Goal: Task Accomplishment & Management: Use online tool/utility

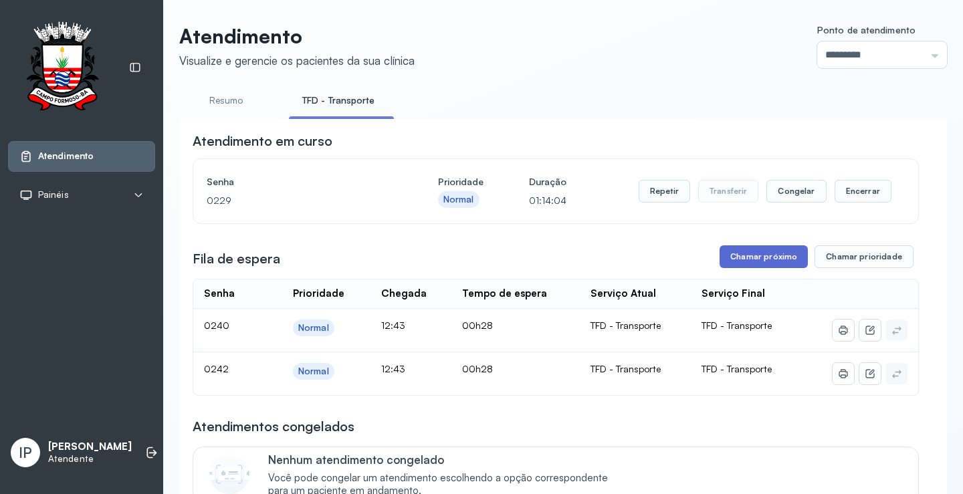
click at [780, 253] on button "Chamar próximo" at bounding box center [763, 256] width 88 height 23
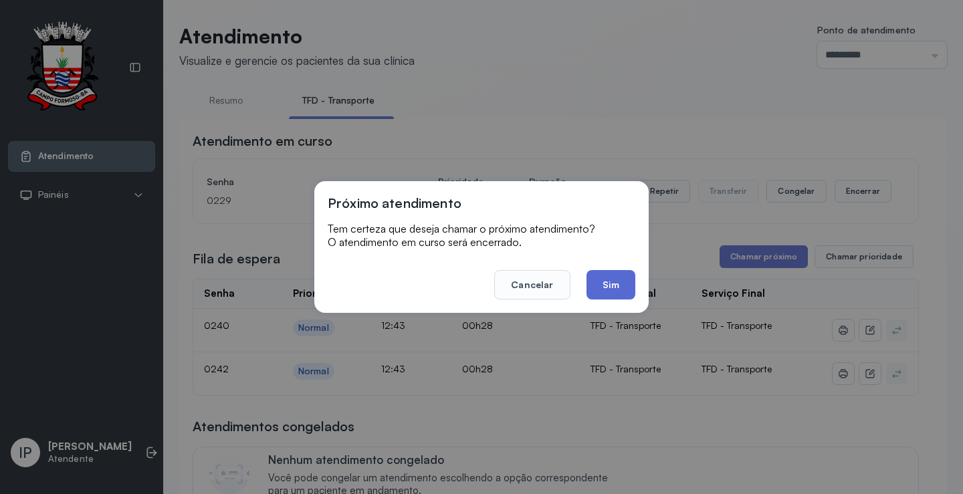
click at [615, 274] on button "Sim" at bounding box center [610, 284] width 49 height 29
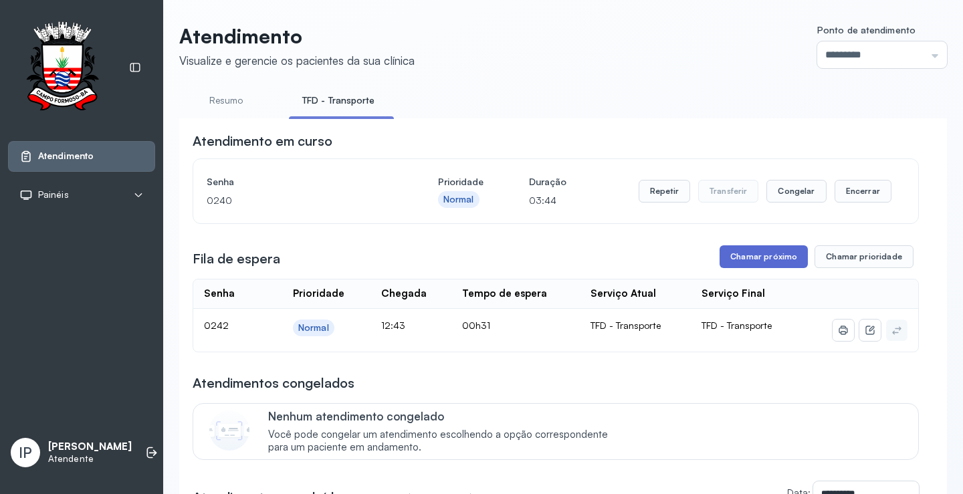
click at [725, 257] on button "Chamar próximo" at bounding box center [763, 256] width 88 height 23
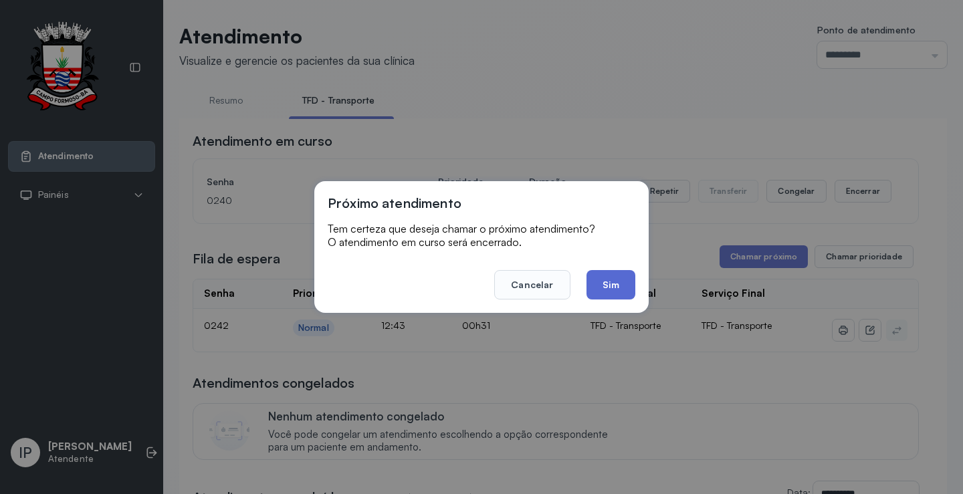
click at [616, 280] on button "Sim" at bounding box center [610, 284] width 49 height 29
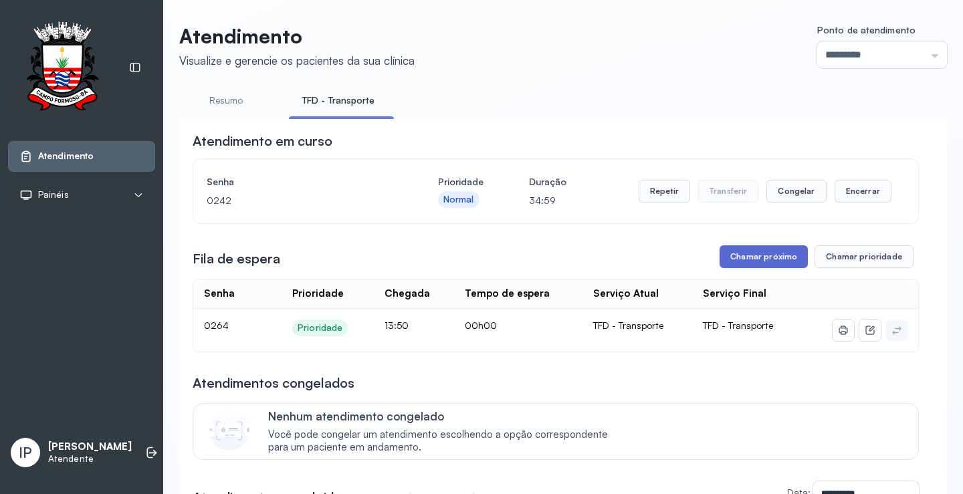
click at [734, 258] on button "Chamar próximo" at bounding box center [763, 256] width 88 height 23
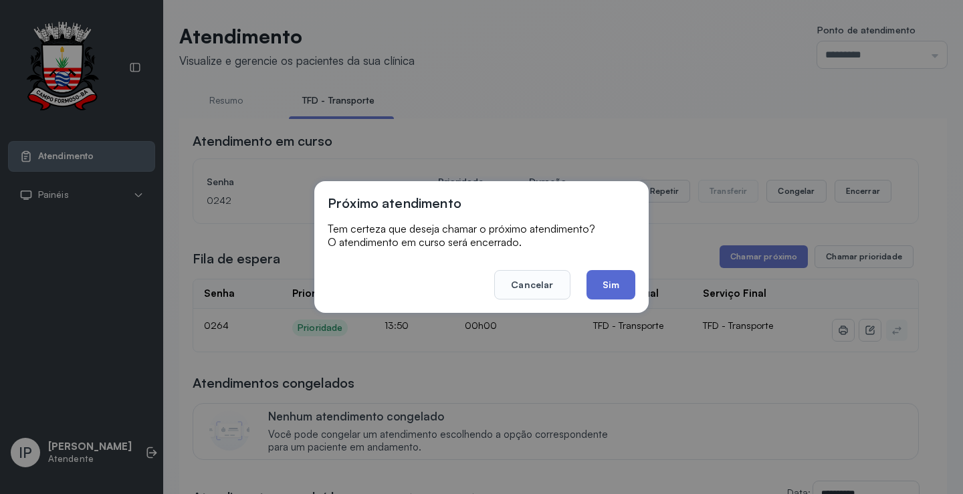
click at [625, 292] on button "Sim" at bounding box center [610, 284] width 49 height 29
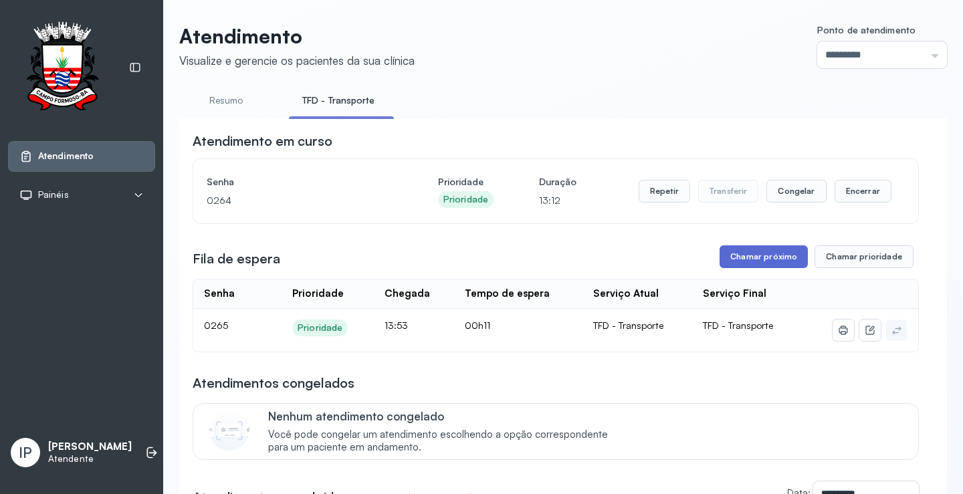
click at [719, 257] on button "Chamar próximo" at bounding box center [763, 256] width 88 height 23
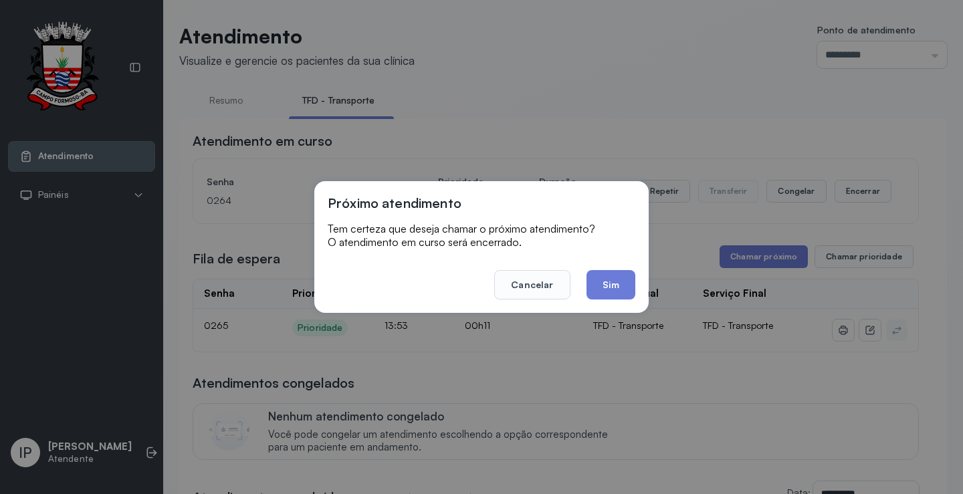
drag, startPoint x: 599, startPoint y: 286, endPoint x: 588, endPoint y: 291, distance: 12.0
click at [596, 289] on button "Sim" at bounding box center [610, 284] width 49 height 29
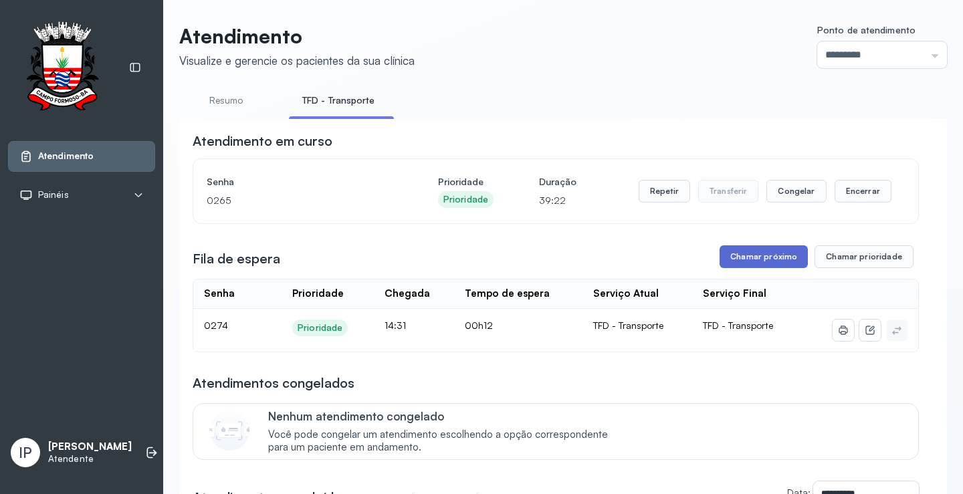
click at [736, 255] on button "Chamar próximo" at bounding box center [763, 256] width 88 height 23
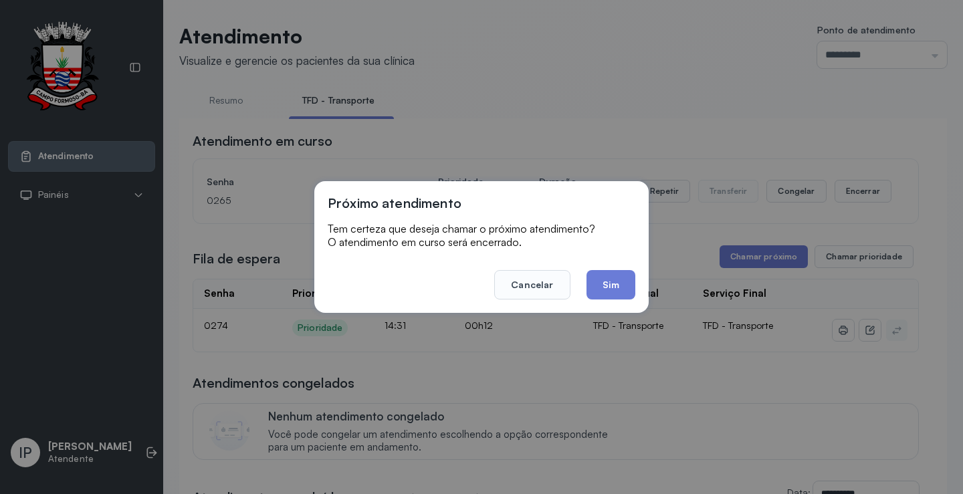
click at [627, 290] on button "Sim" at bounding box center [610, 284] width 49 height 29
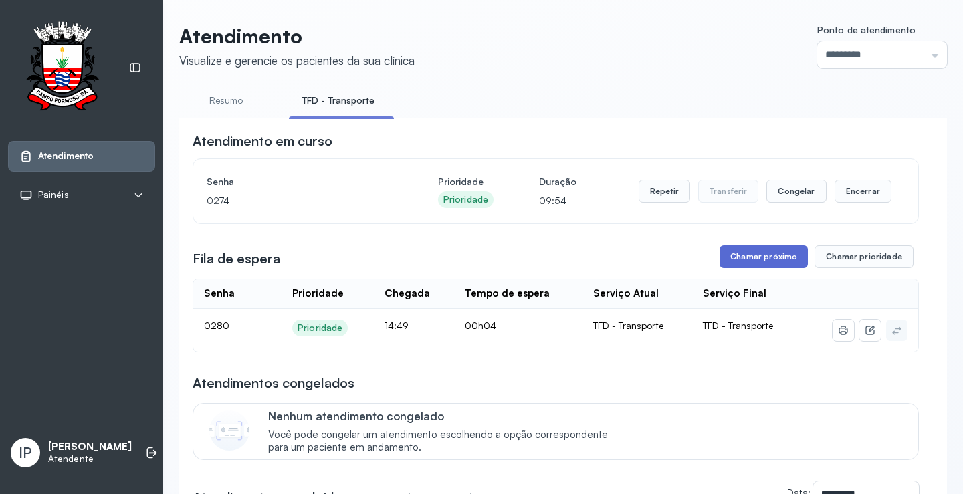
click at [766, 259] on button "Chamar próximo" at bounding box center [763, 256] width 88 height 23
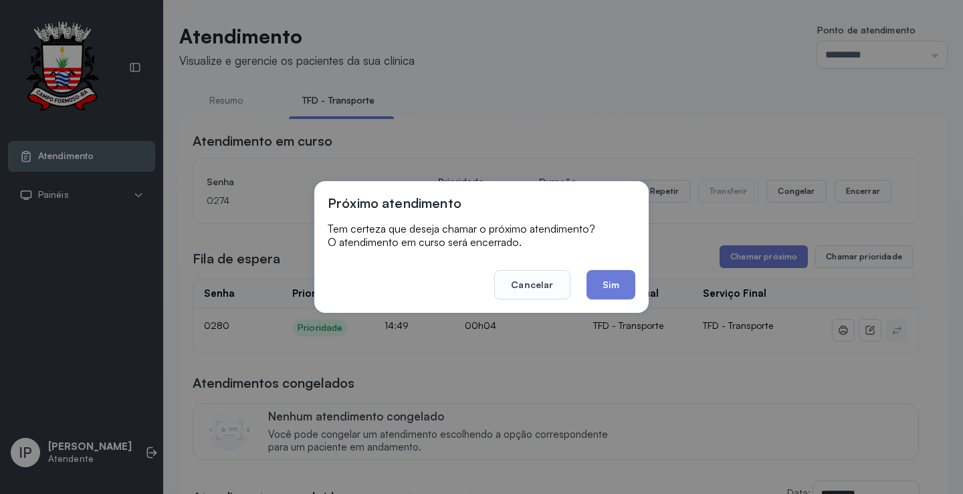
click at [578, 284] on footer "Cancelar Sim" at bounding box center [482, 275] width 308 height 48
click at [598, 285] on button "Sim" at bounding box center [610, 284] width 49 height 29
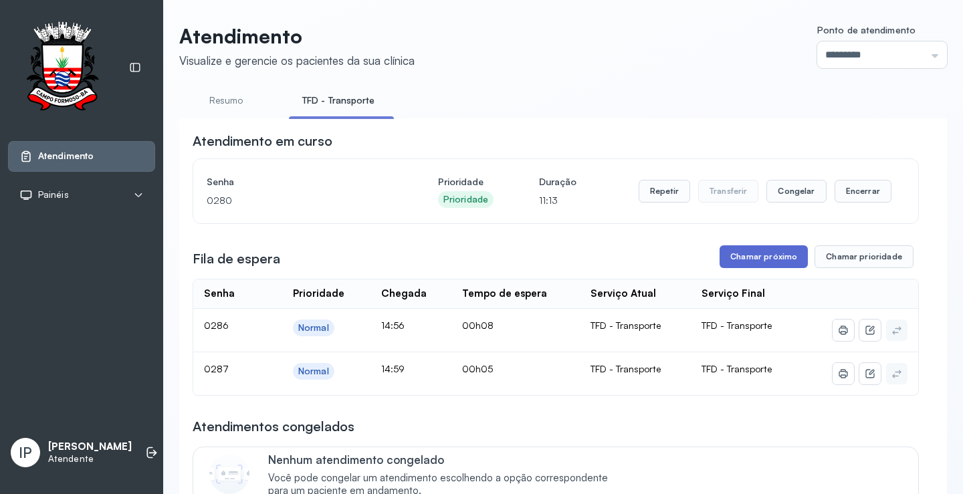
click at [762, 259] on button "Chamar próximo" at bounding box center [763, 256] width 88 height 23
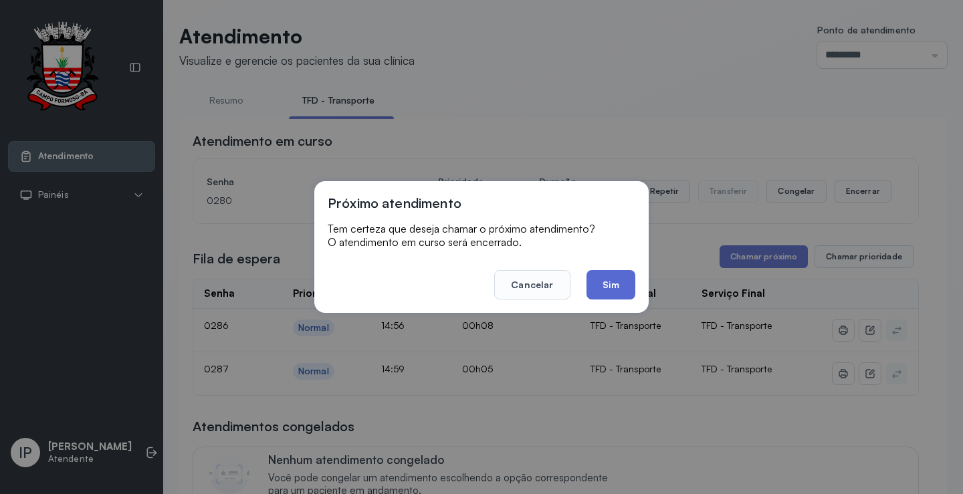
click at [602, 291] on button "Sim" at bounding box center [610, 284] width 49 height 29
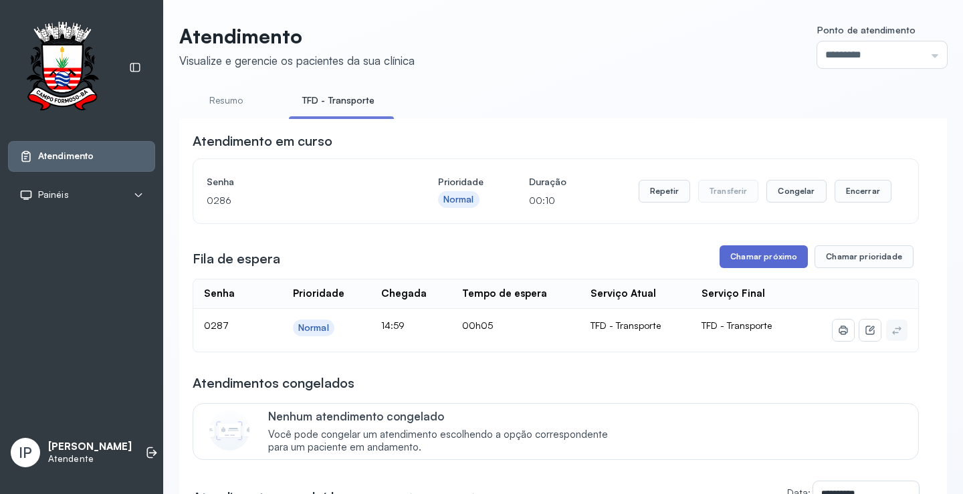
click at [756, 260] on button "Chamar próximo" at bounding box center [763, 256] width 88 height 23
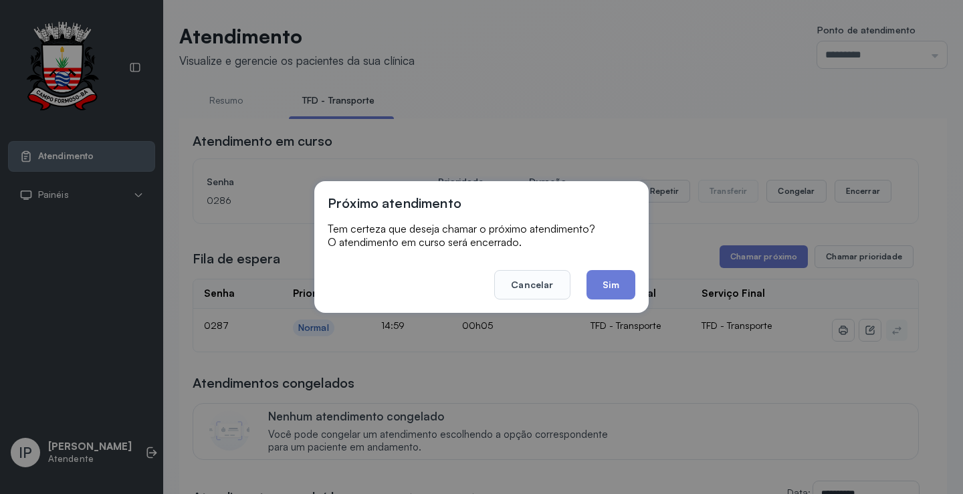
click at [628, 280] on button "Sim" at bounding box center [610, 284] width 49 height 29
